Goal: Information Seeking & Learning: Learn about a topic

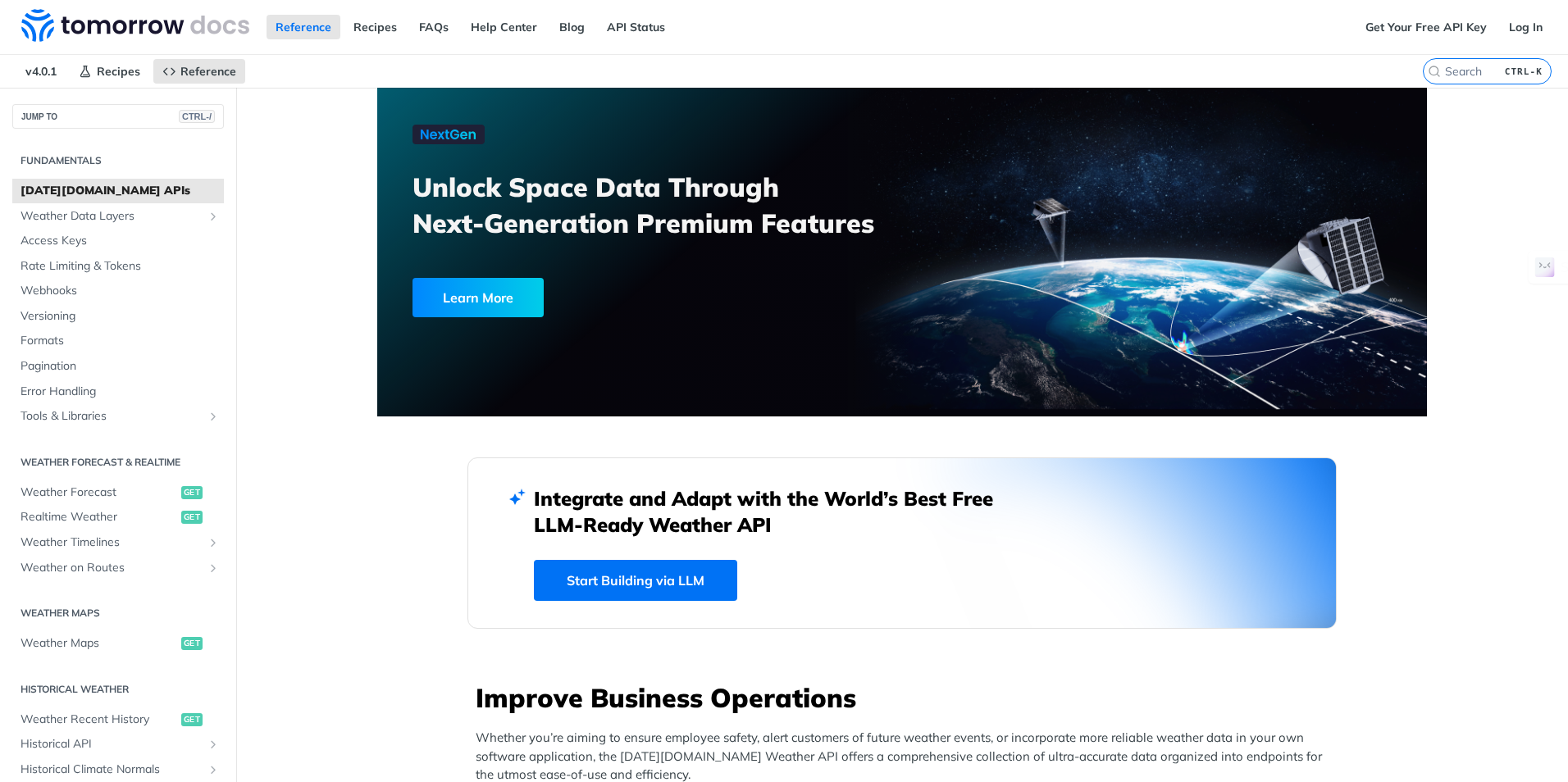
drag, startPoint x: 384, startPoint y: 482, endPoint x: 368, endPoint y: 488, distance: 17.1
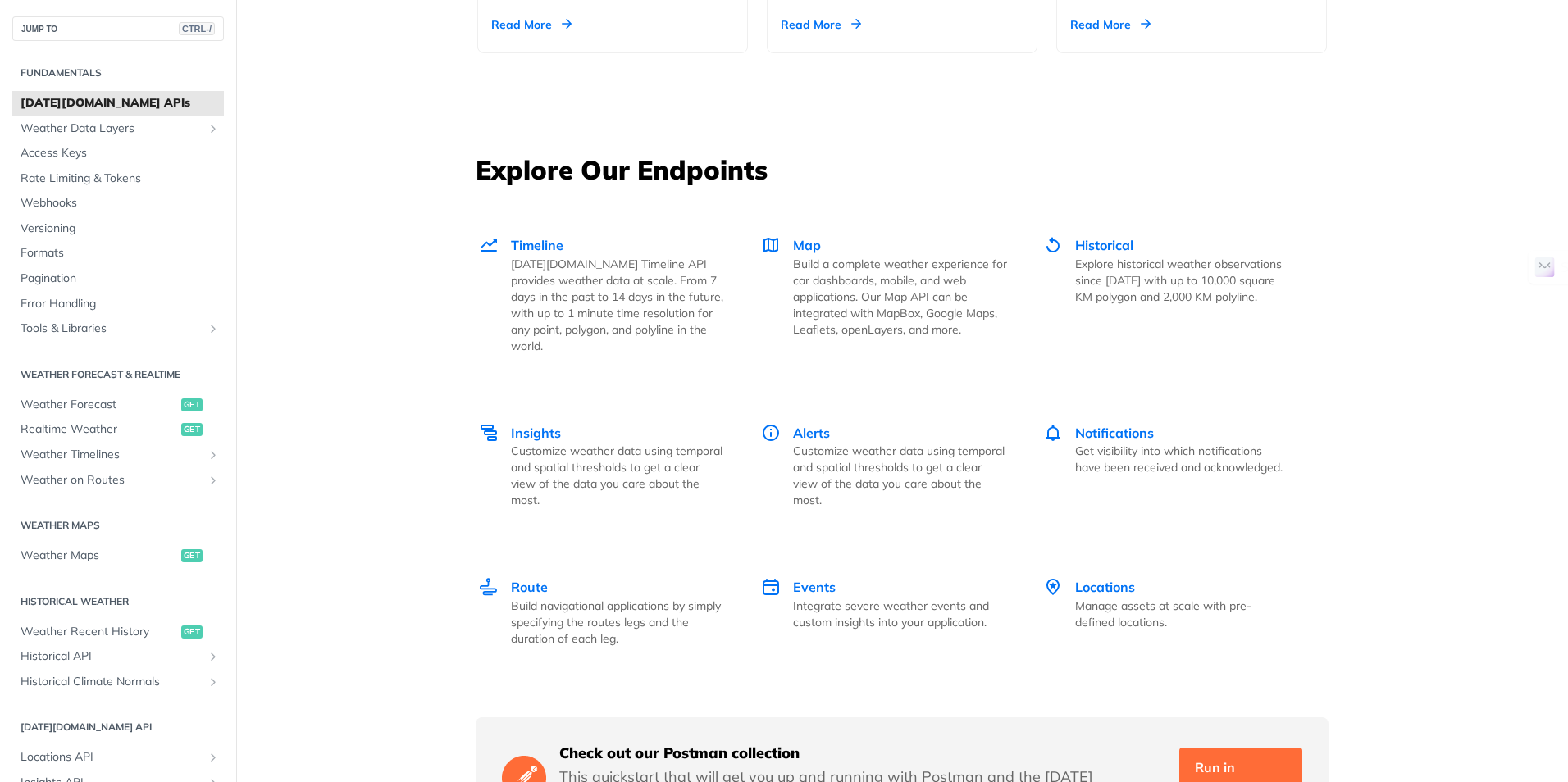
click at [511, 578] on div "Route Build navigational applications by simply specifying the routes legs and …" at bounding box center [618, 612] width 214 height 70
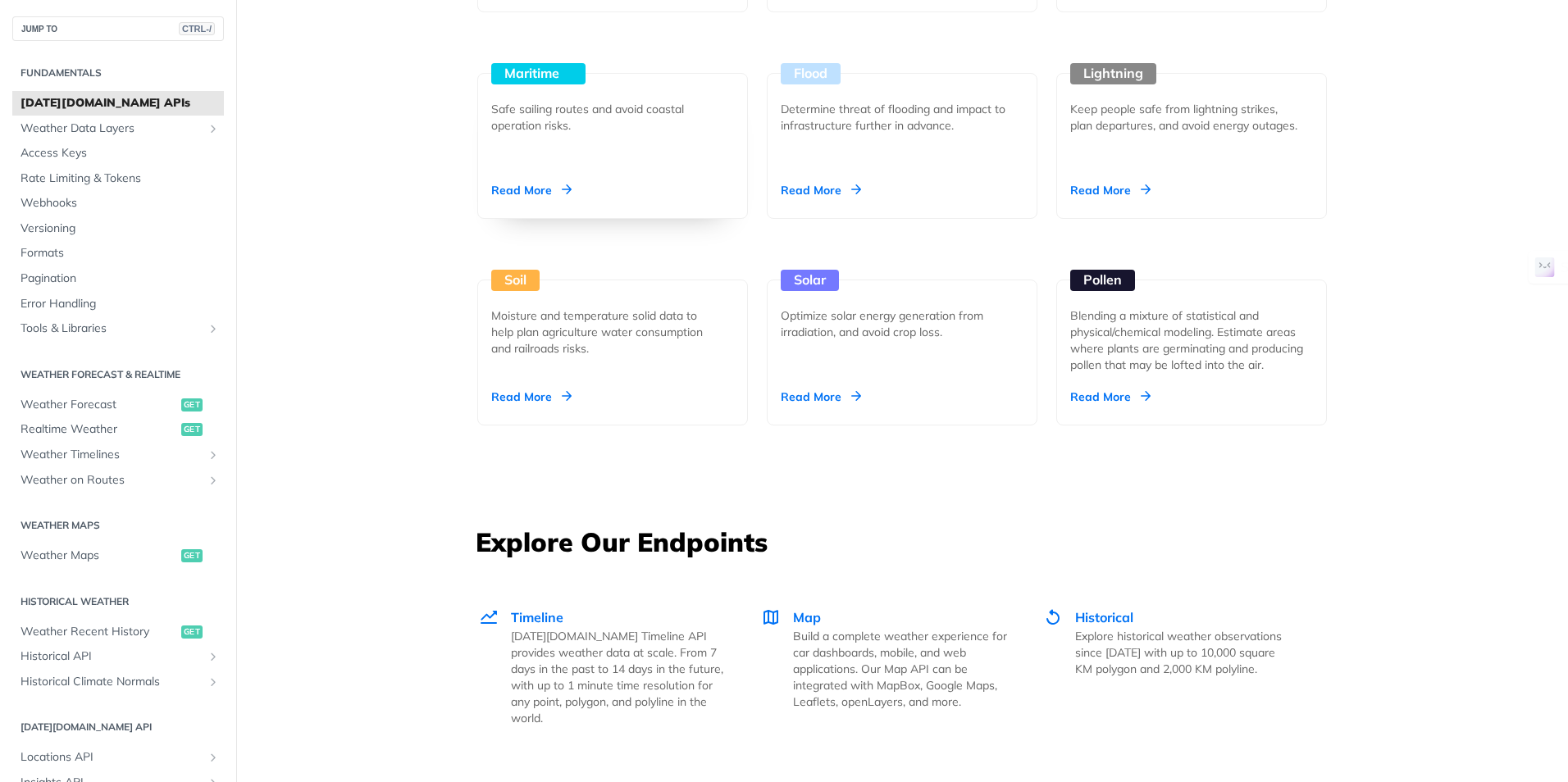
scroll to position [1421, 0]
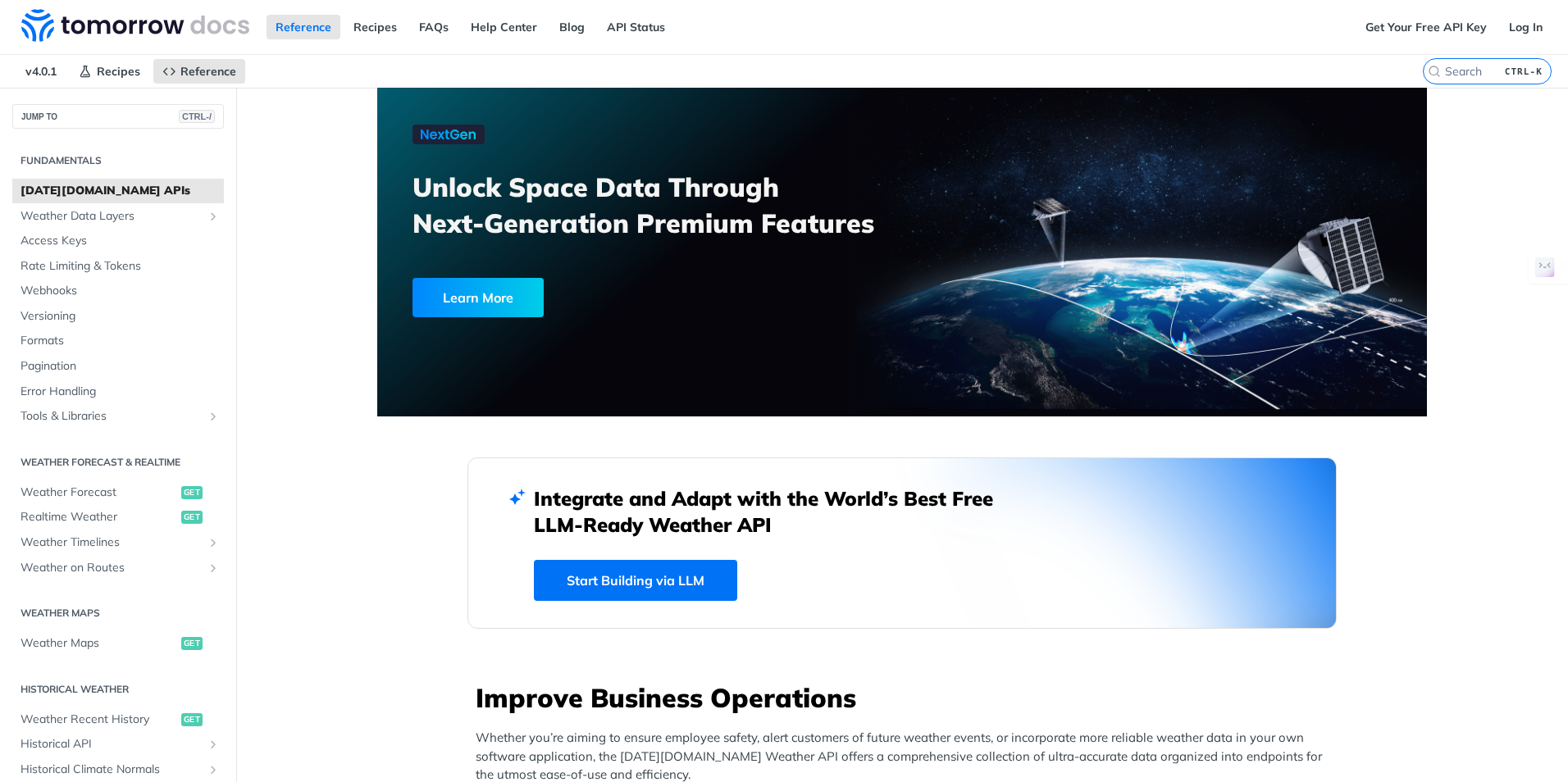
click at [128, 190] on span "[DATE][DOMAIN_NAME] APIs" at bounding box center [120, 191] width 199 height 16
click at [647, 581] on link "Start Building via LLM" at bounding box center [636, 580] width 204 height 41
